Goal: Transaction & Acquisition: Purchase product/service

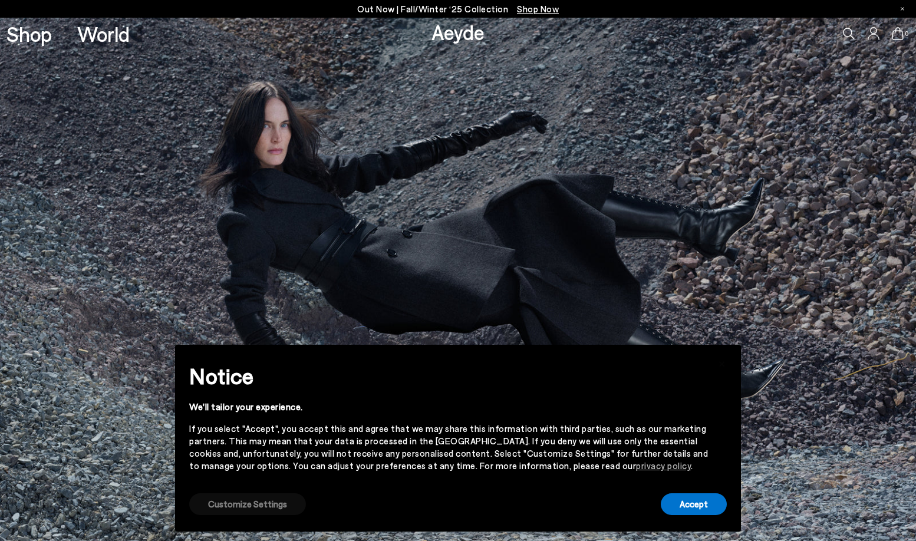
click at [263, 504] on button "Customize Settings" at bounding box center [247, 504] width 117 height 22
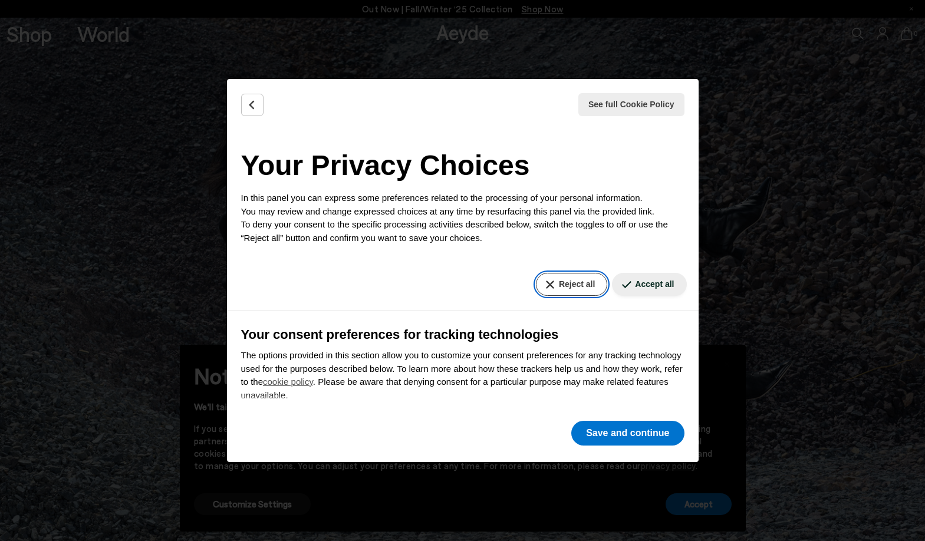
click at [555, 285] on button "Reject all" at bounding box center [571, 284] width 71 height 23
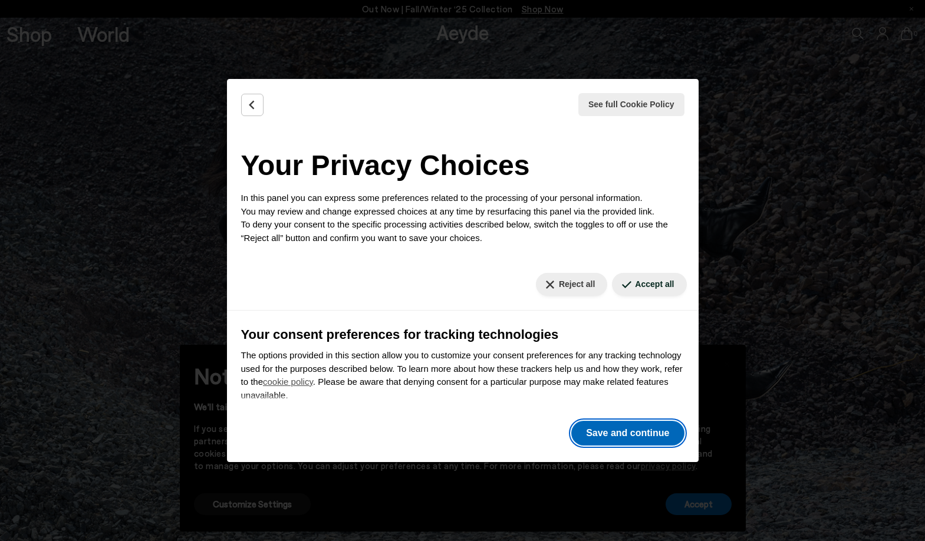
click at [604, 432] on button "Save and continue" at bounding box center [627, 433] width 113 height 25
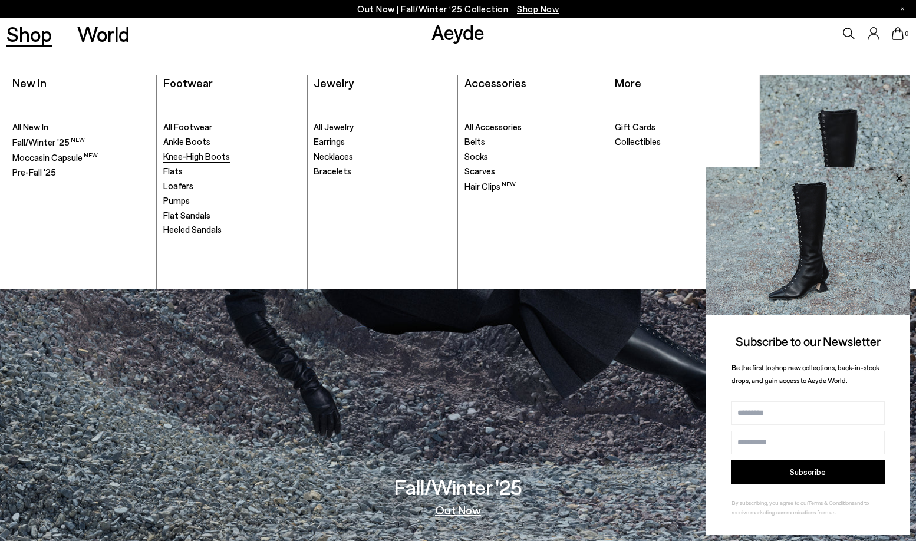
click at [194, 158] on span "Knee-High Boots" at bounding box center [196, 156] width 67 height 11
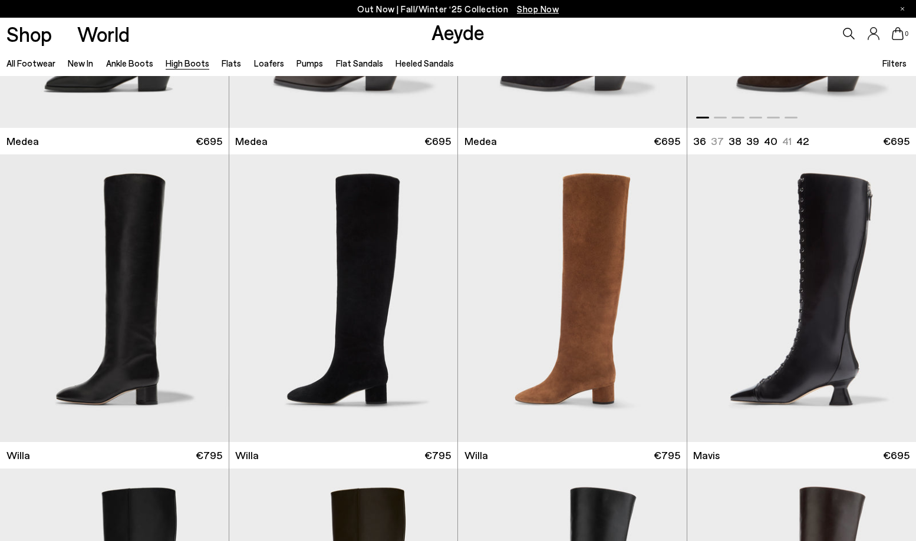
scroll to position [236, 0]
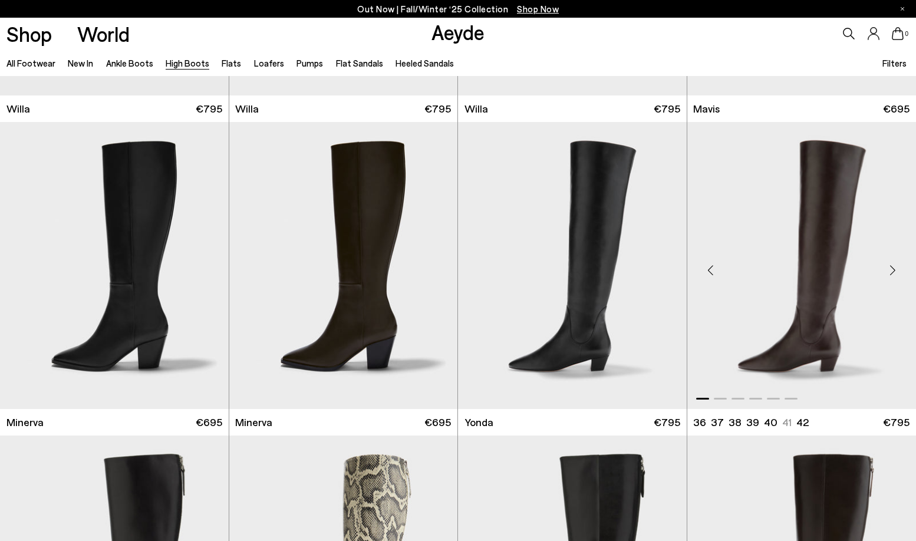
scroll to position [590, 0]
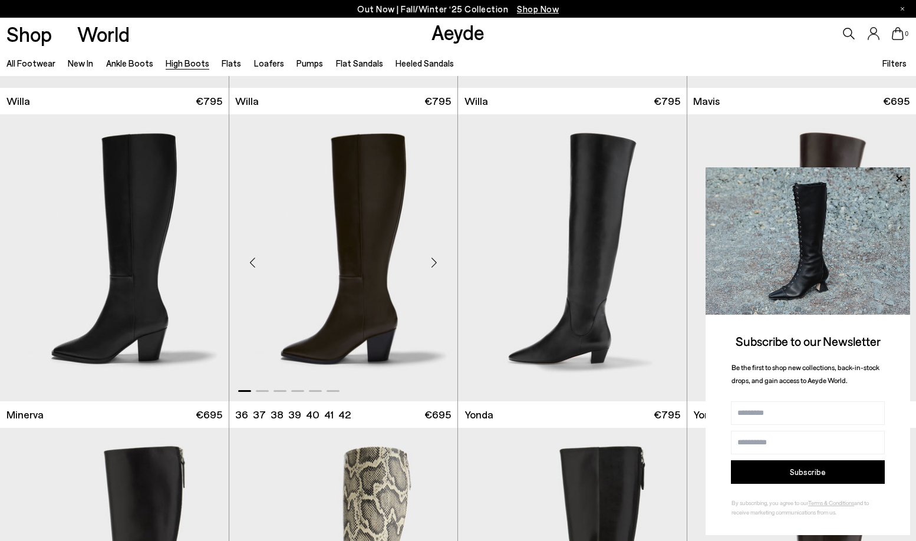
click at [435, 262] on div "Next slide" at bounding box center [433, 262] width 35 height 35
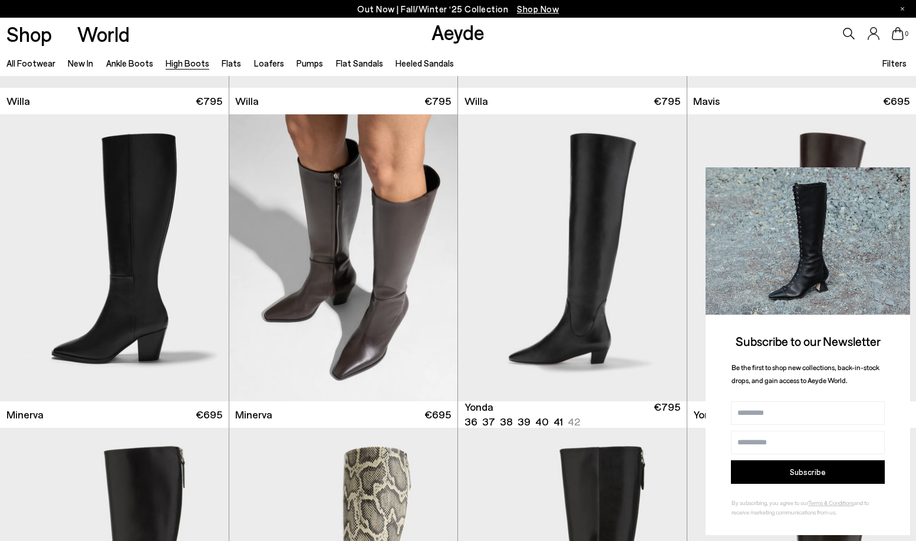
click at [904, 176] on icon at bounding box center [898, 178] width 15 height 15
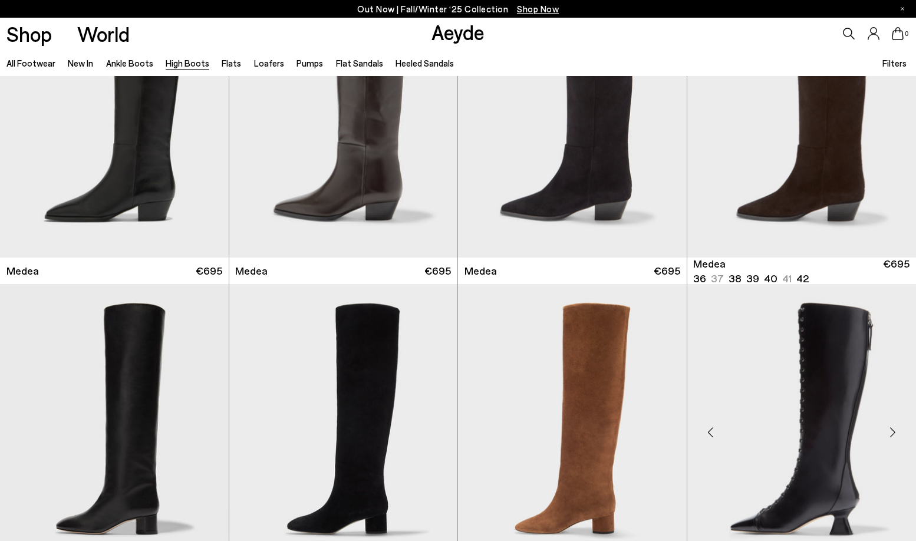
scroll to position [177, 0]
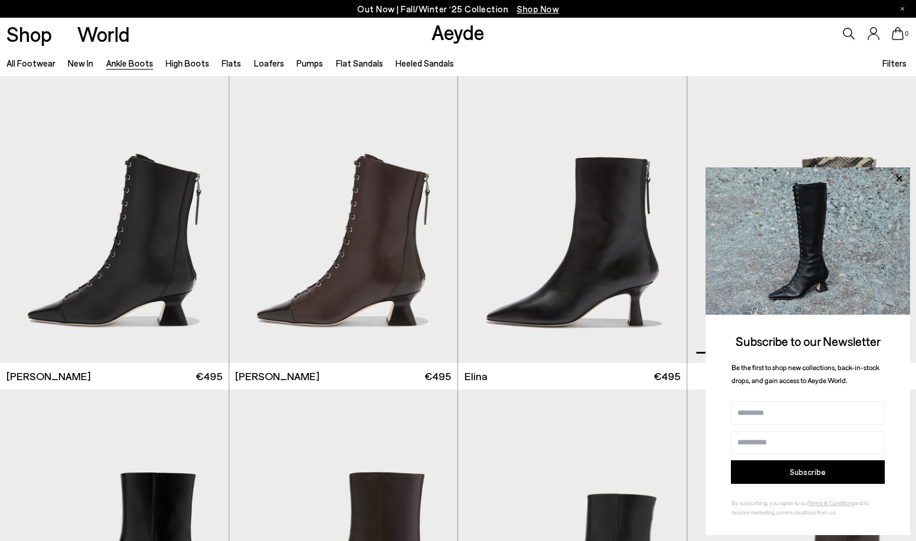
click at [898, 177] on icon at bounding box center [899, 178] width 6 height 6
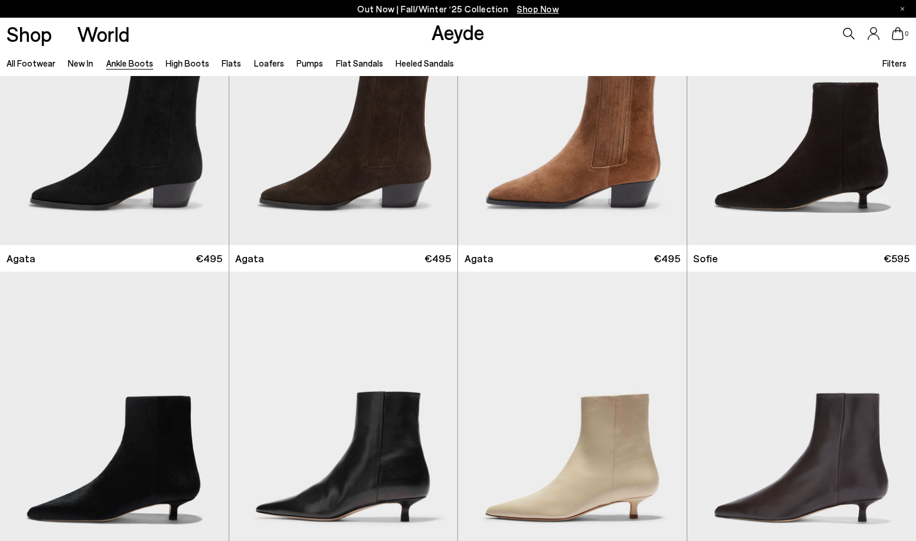
scroll to position [766, 0]
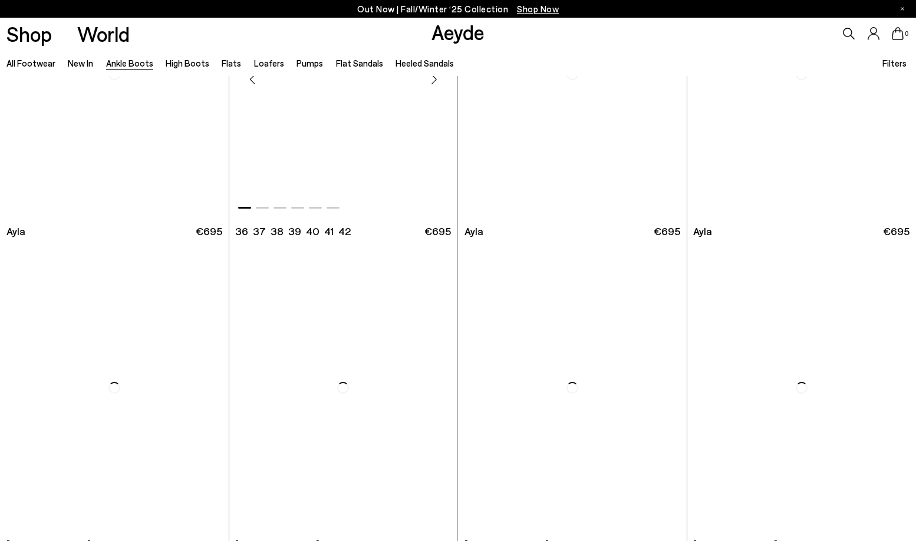
scroll to position [3723, 0]
